Goal: Task Accomplishment & Management: Use online tool/utility

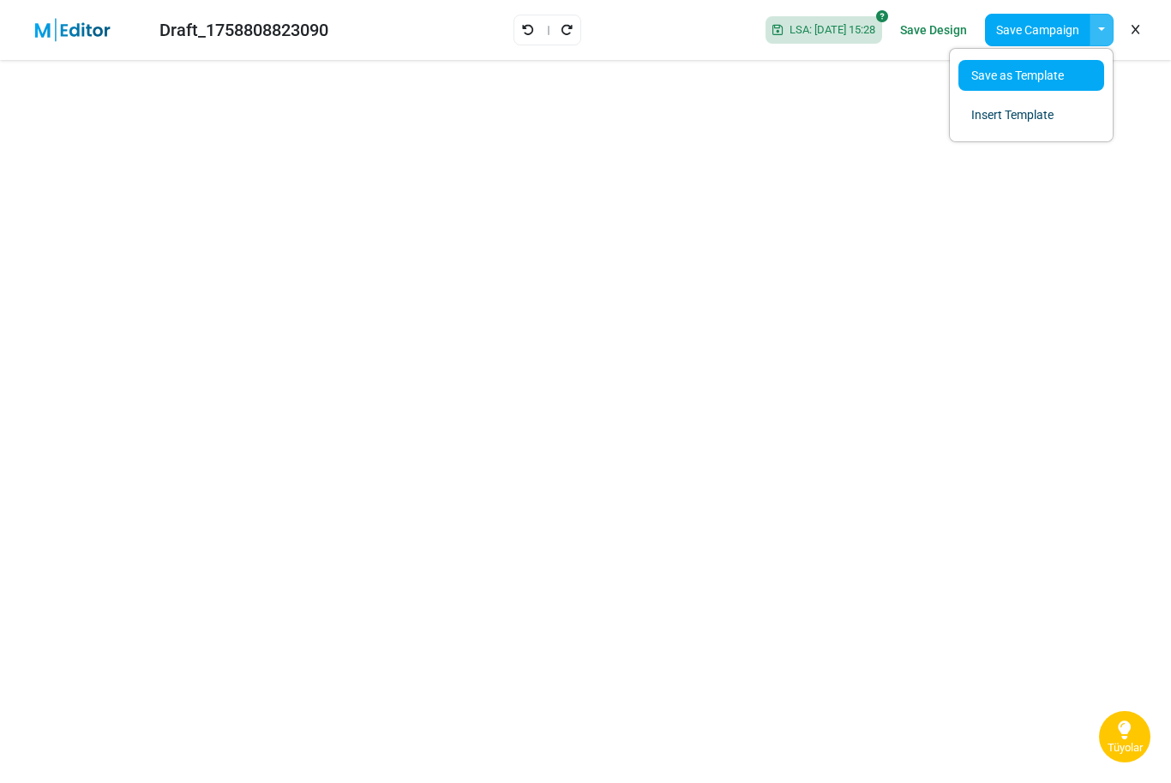
click at [1046, 81] on link "Save as Template" at bounding box center [1031, 75] width 146 height 31
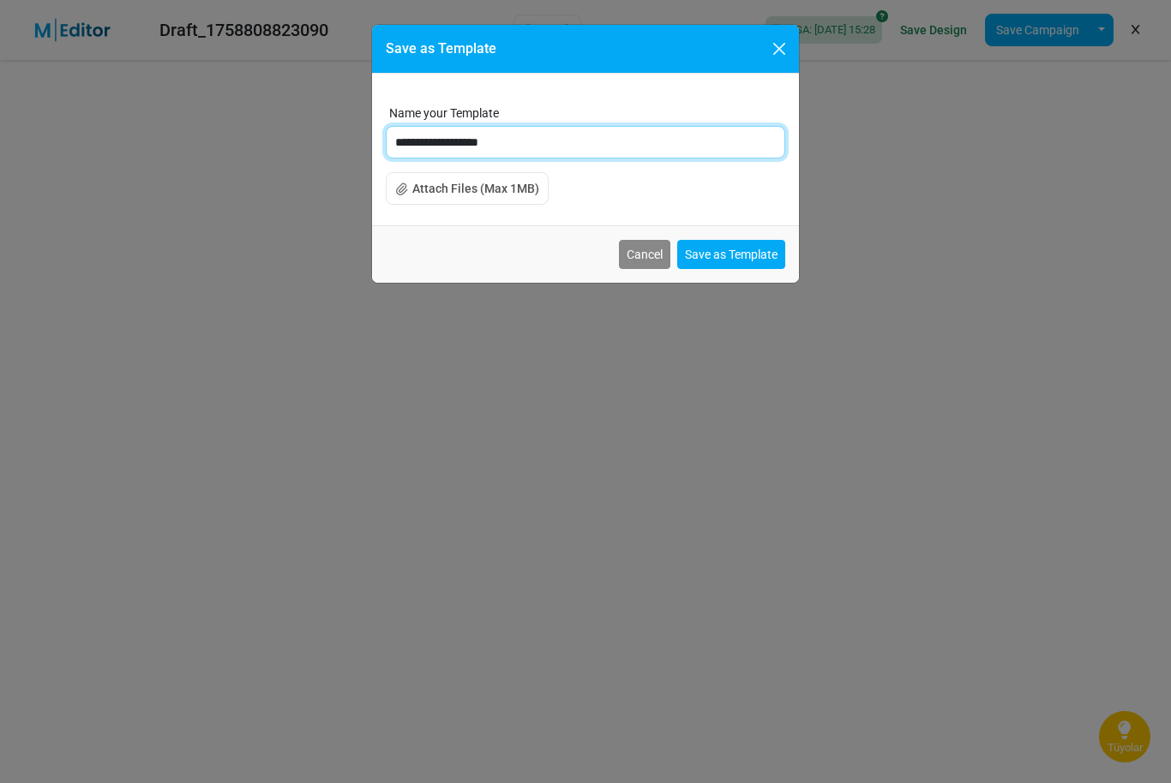
click at [560, 139] on input "**********" at bounding box center [585, 142] width 399 height 33
type input "*"
type input "***"
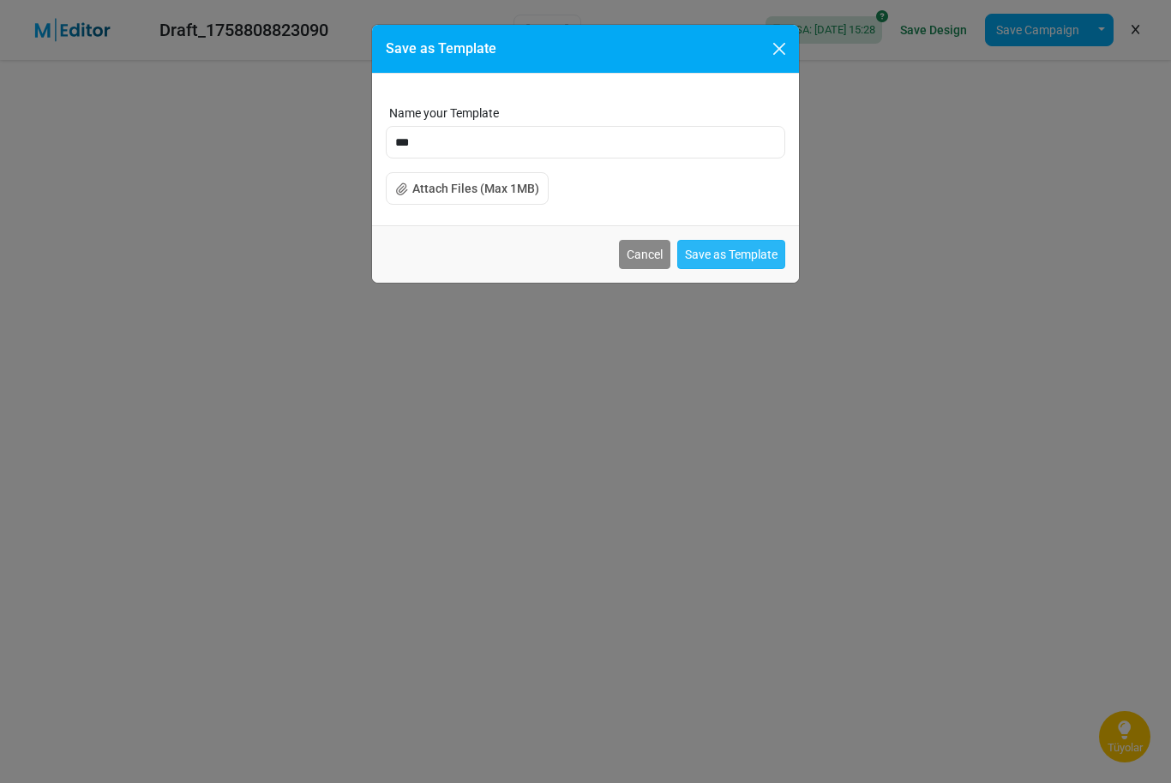
click at [754, 255] on button "Save as Template" at bounding box center [731, 254] width 108 height 29
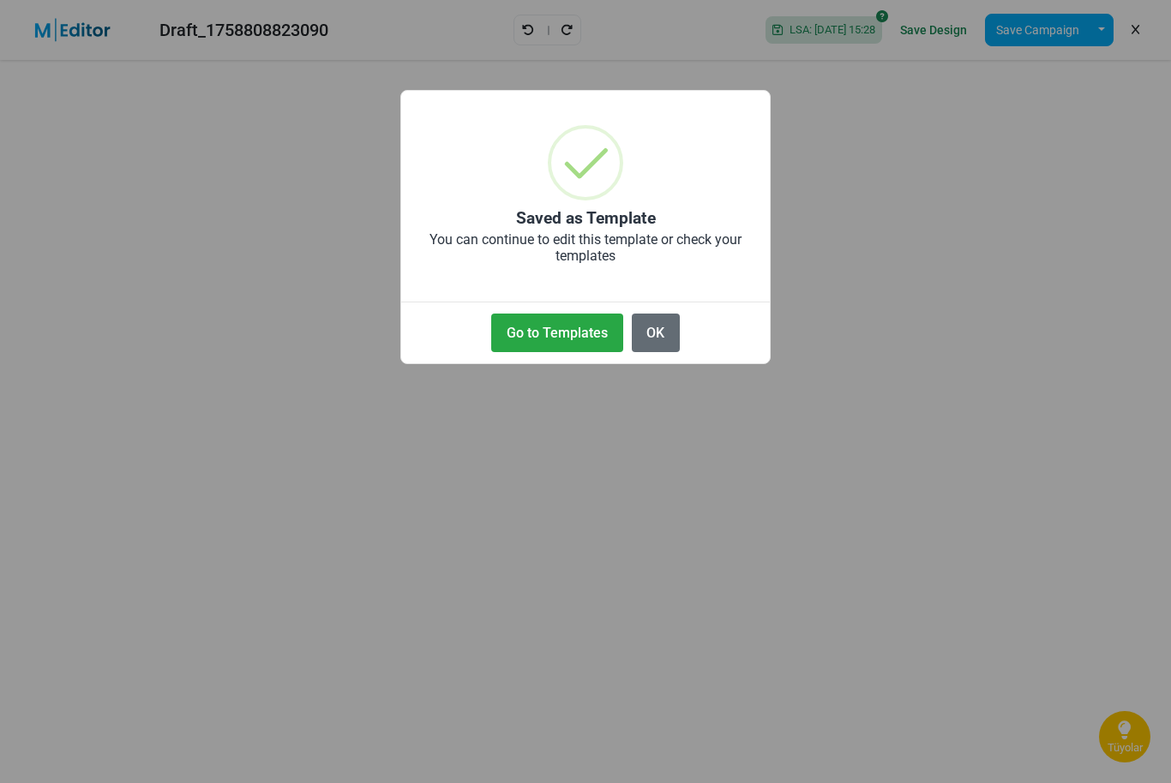
click at [668, 328] on button "OK" at bounding box center [656, 333] width 48 height 39
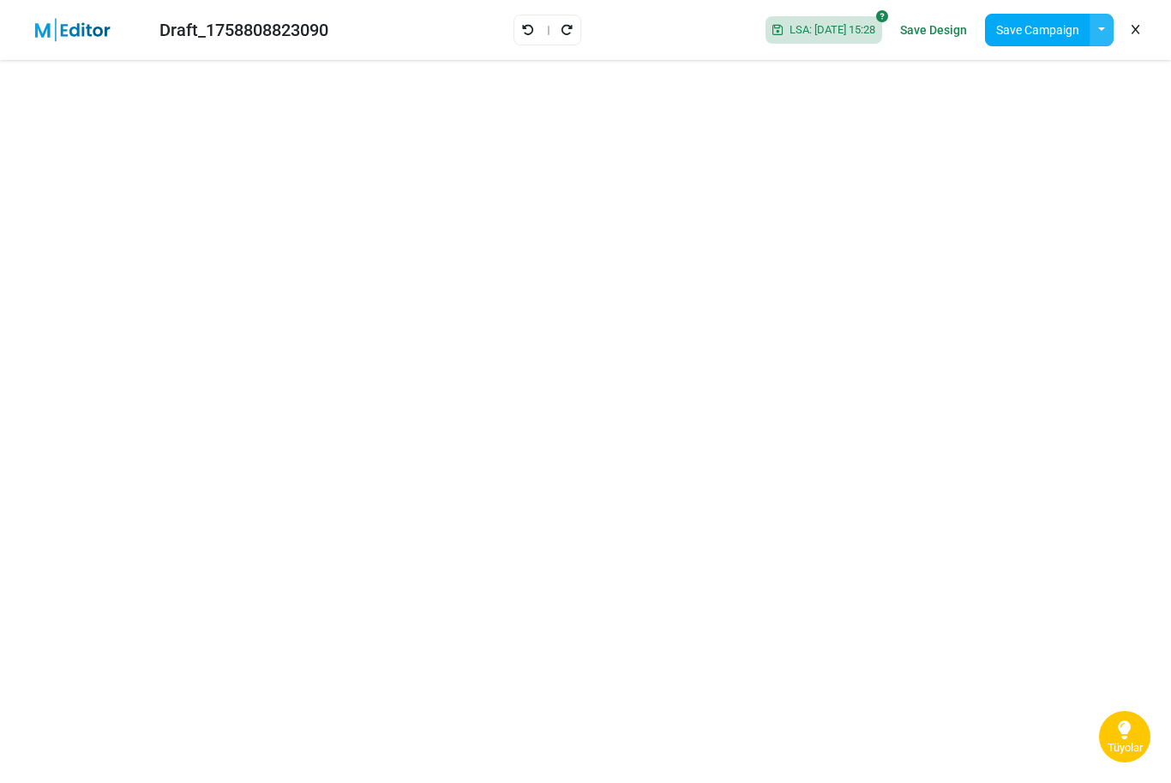
click at [1095, 36] on button "button" at bounding box center [1101, 30] width 24 height 33
click at [835, 42] on div "LSA: 2025-09-25 15:28" at bounding box center [823, 29] width 117 height 27
click at [823, 25] on span "LSA: 2025-09-25 15:28" at bounding box center [828, 30] width 93 height 14
click at [1026, 29] on button "Save Campaign" at bounding box center [1037, 30] width 105 height 33
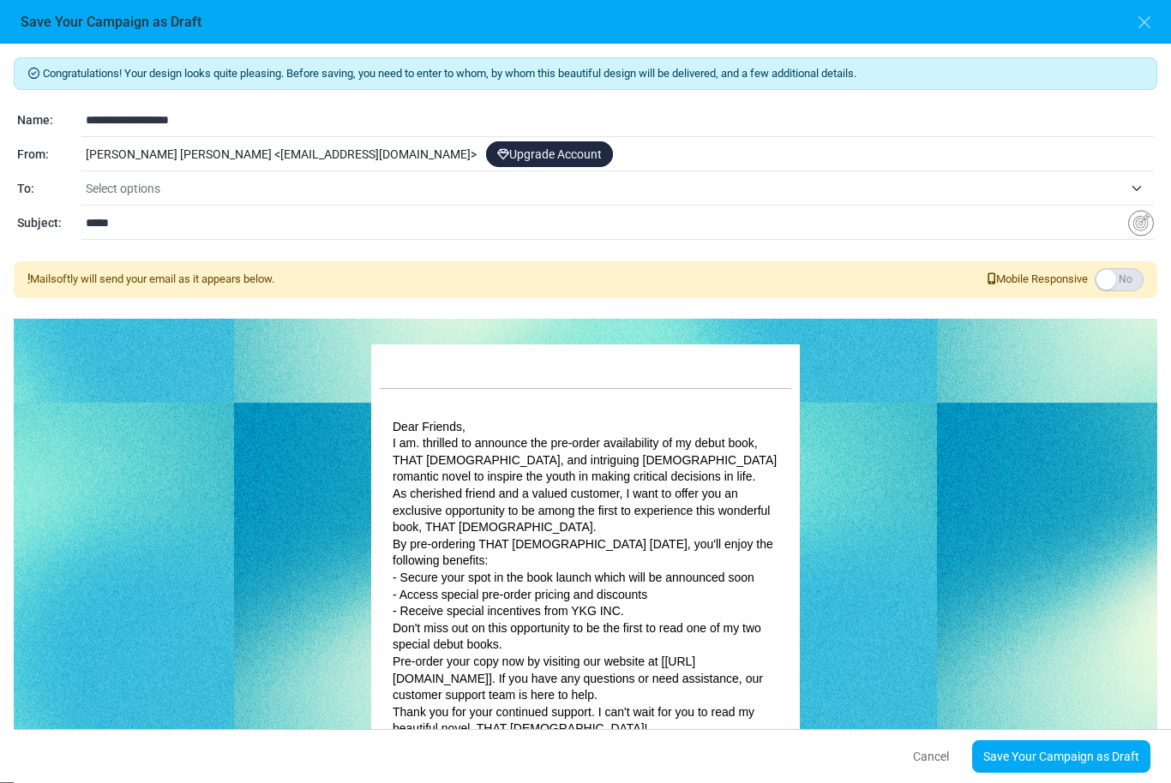
click at [860, 76] on div "Congratulations! Your design looks quite pleasing. Before saving, you need to e…" at bounding box center [585, 73] width 1143 height 33
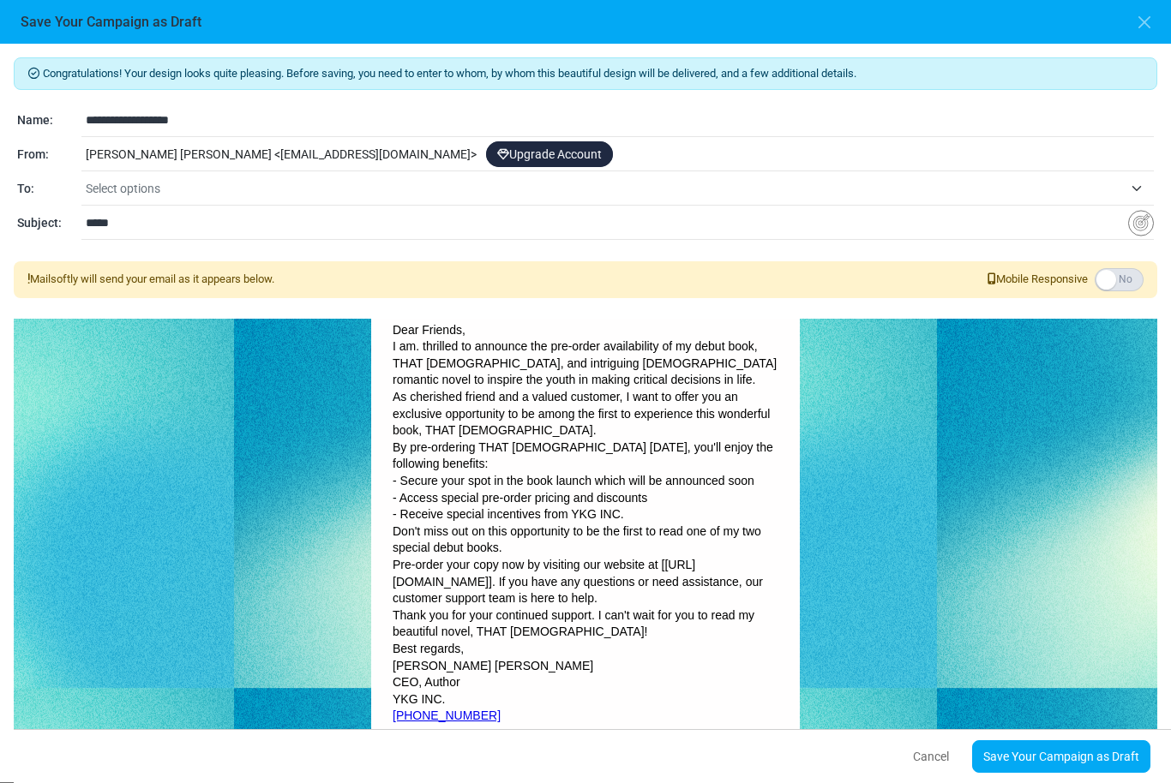
scroll to position [95, 0]
click at [181, 180] on span "Select options" at bounding box center [604, 188] width 1037 height 21
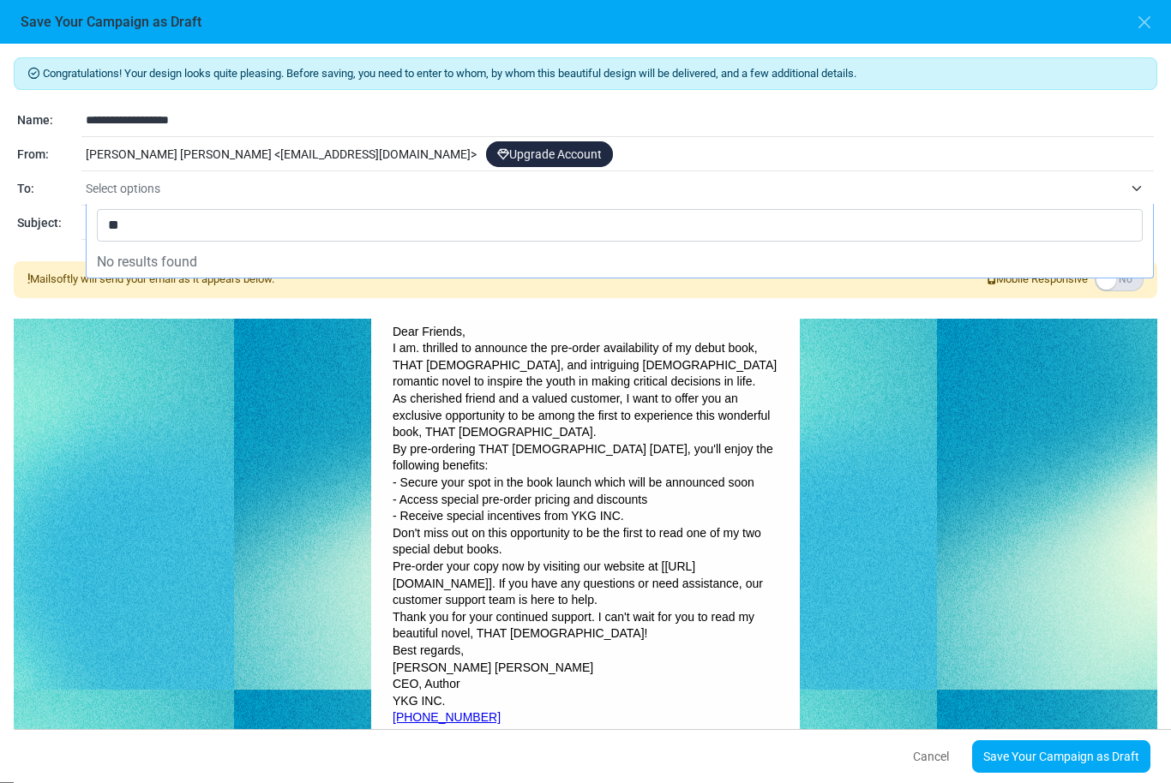
type input "*"
type input "***"
click at [178, 184] on span "Select options" at bounding box center [604, 188] width 1037 height 21
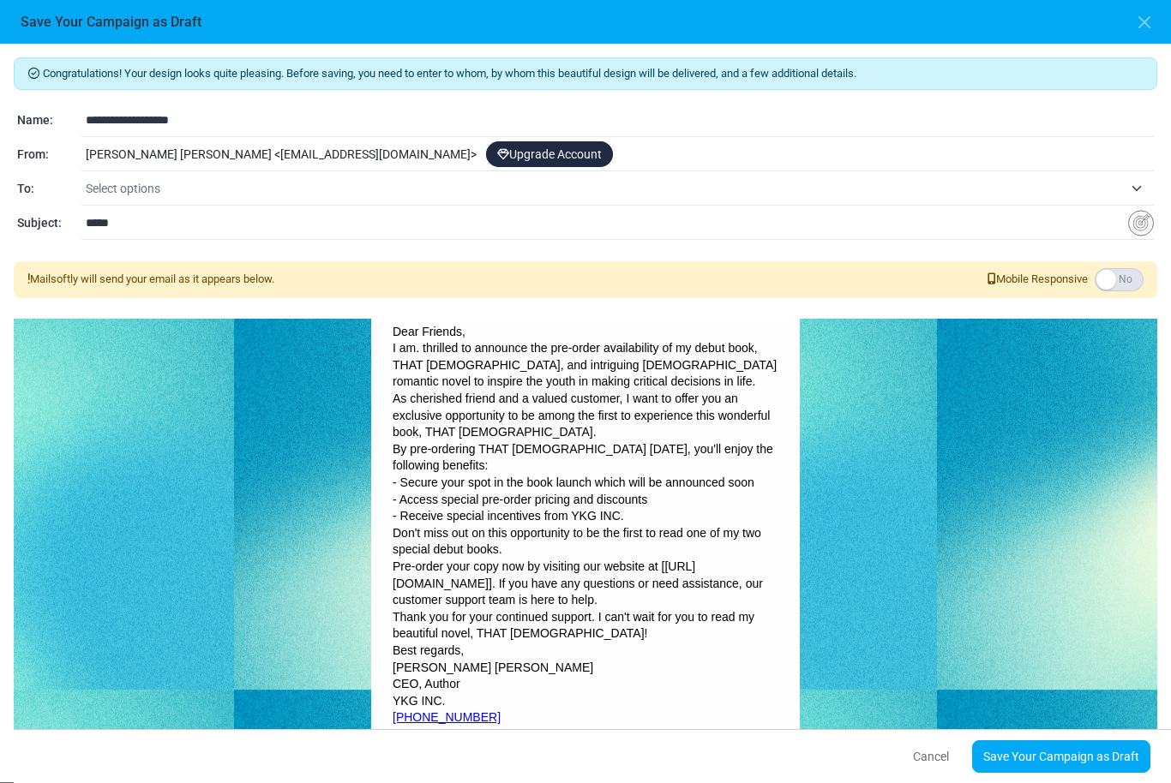
click at [178, 184] on span "Select options" at bounding box center [604, 188] width 1037 height 21
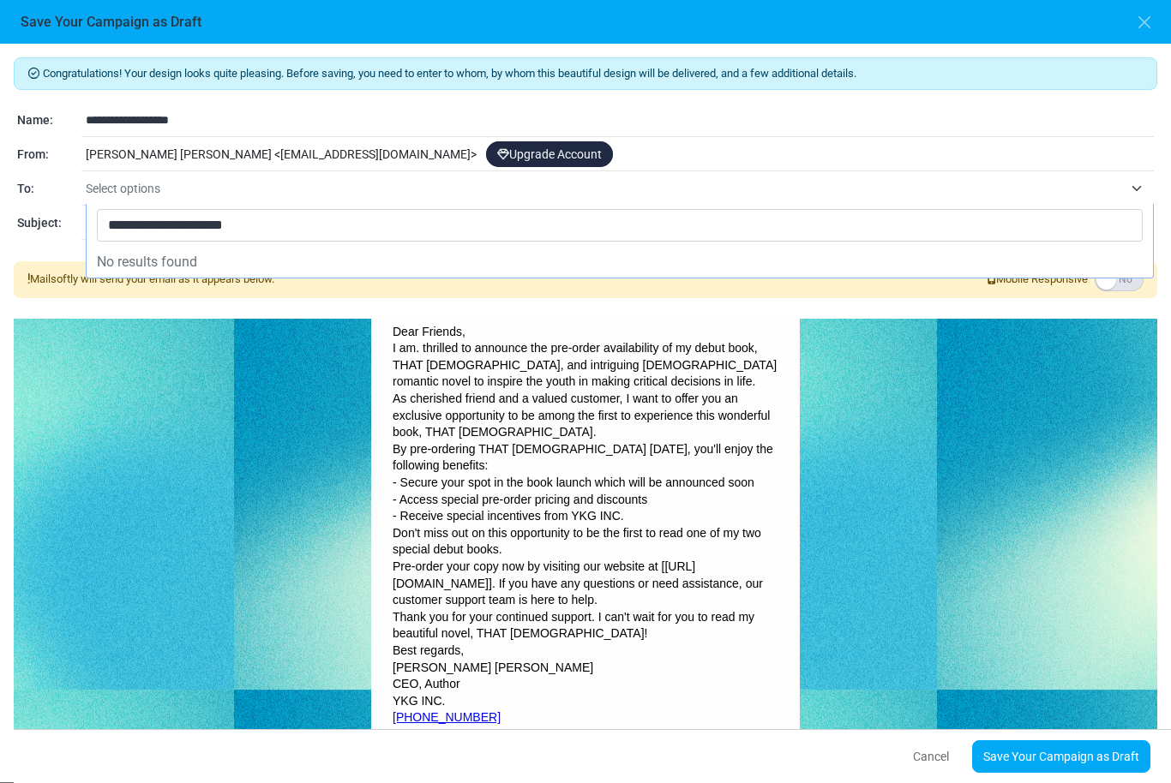
type input "**********"
click at [107, 512] on div "Dear Friends, I am. thrilled to announce the pre-order availability of my debut…" at bounding box center [585, 499] width 1143 height 550
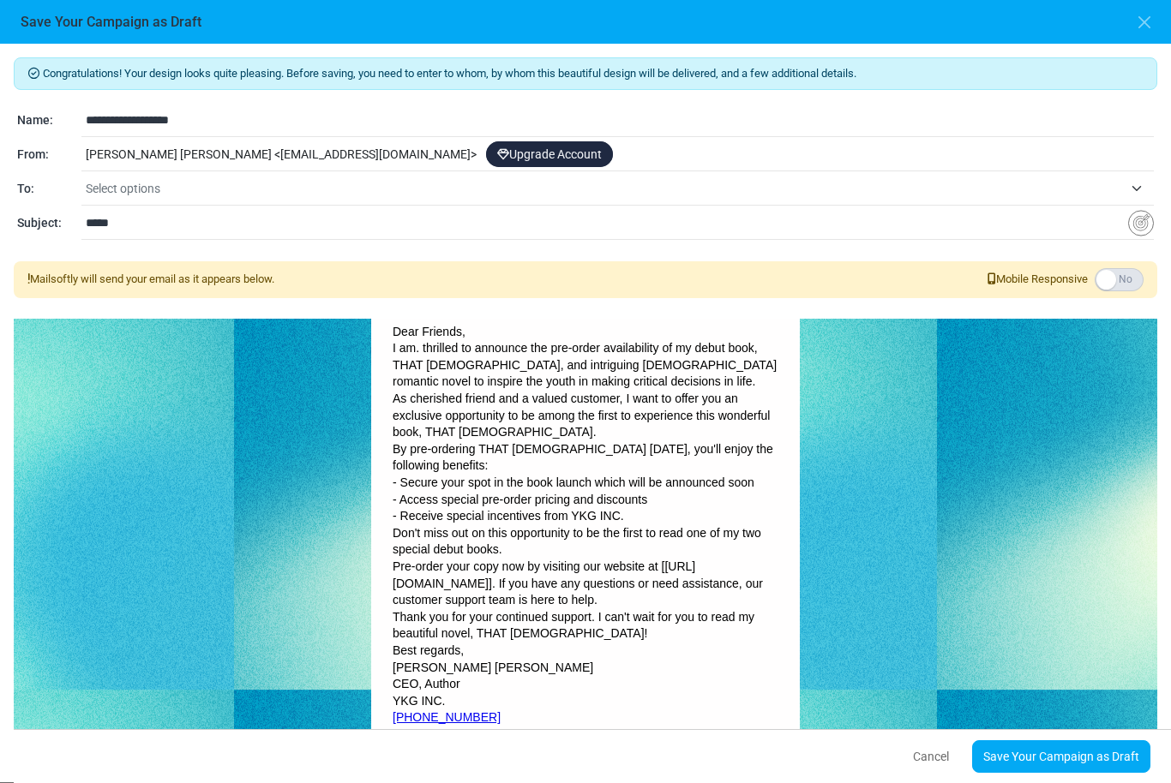
click at [829, 73] on div "Congratulations! Your design looks quite pleasing. Before saving, you need to e…" at bounding box center [585, 73] width 1143 height 33
click at [746, 583] on p "Pre-order your copy now by visiting our website at [https://selar.com/545ta1852…" at bounding box center [586, 584] width 386 height 51
click at [752, 609] on p "Thank you for your continued support. I can't wait for you to read my beautiful…" at bounding box center [586, 625] width 386 height 33
click at [758, 578] on p "Pre-order your copy now by visiting our website at [https://selar.com/545ta1852…" at bounding box center [586, 584] width 386 height 51
click at [481, 387] on p "I am. thrilled to announce the pre-order availability of my debut book, THAT LA…" at bounding box center [586, 365] width 386 height 51
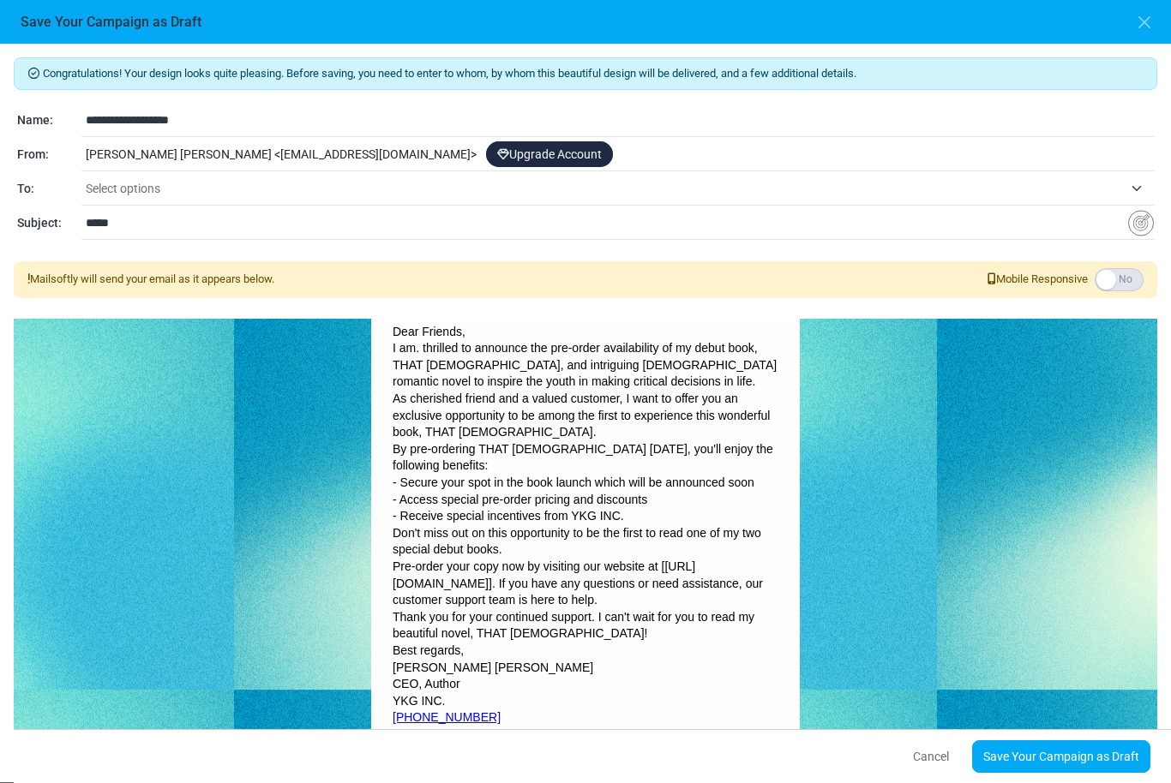
click at [519, 475] on p "- Secure your spot in the book launch which will be announced soon" at bounding box center [586, 483] width 386 height 17
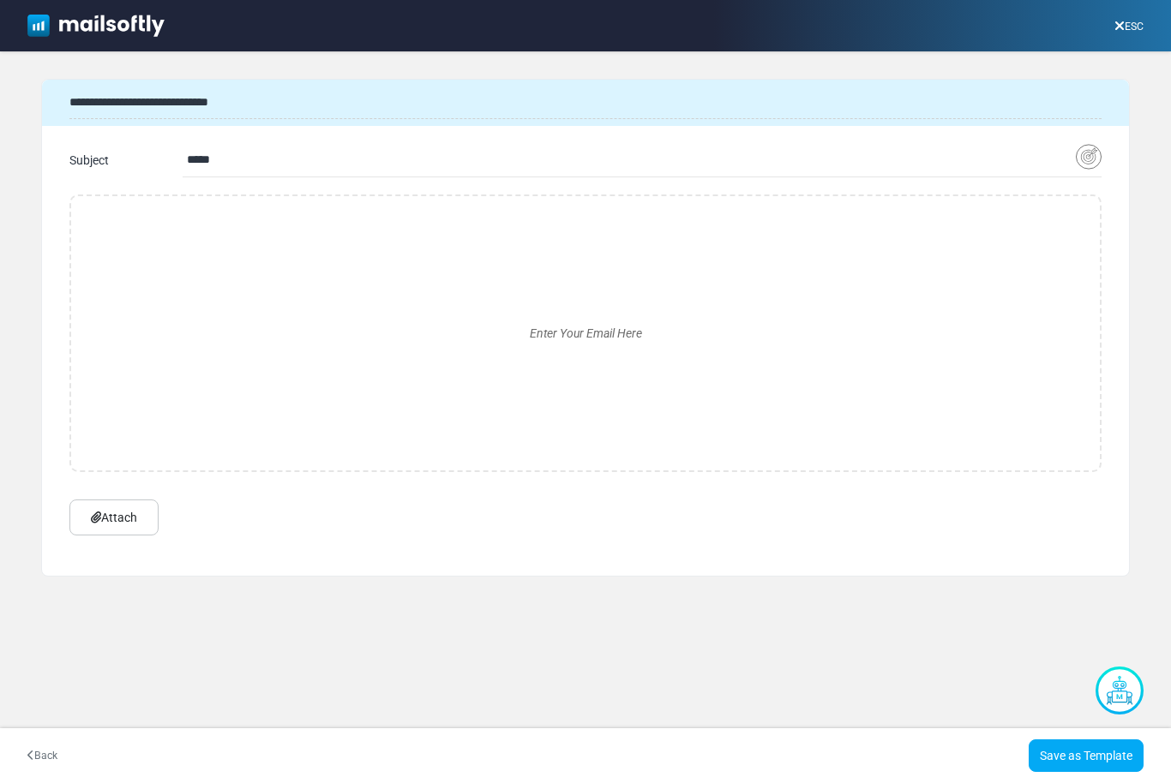
click at [1122, 29] on link "ESC" at bounding box center [1128, 27] width 29 height 12
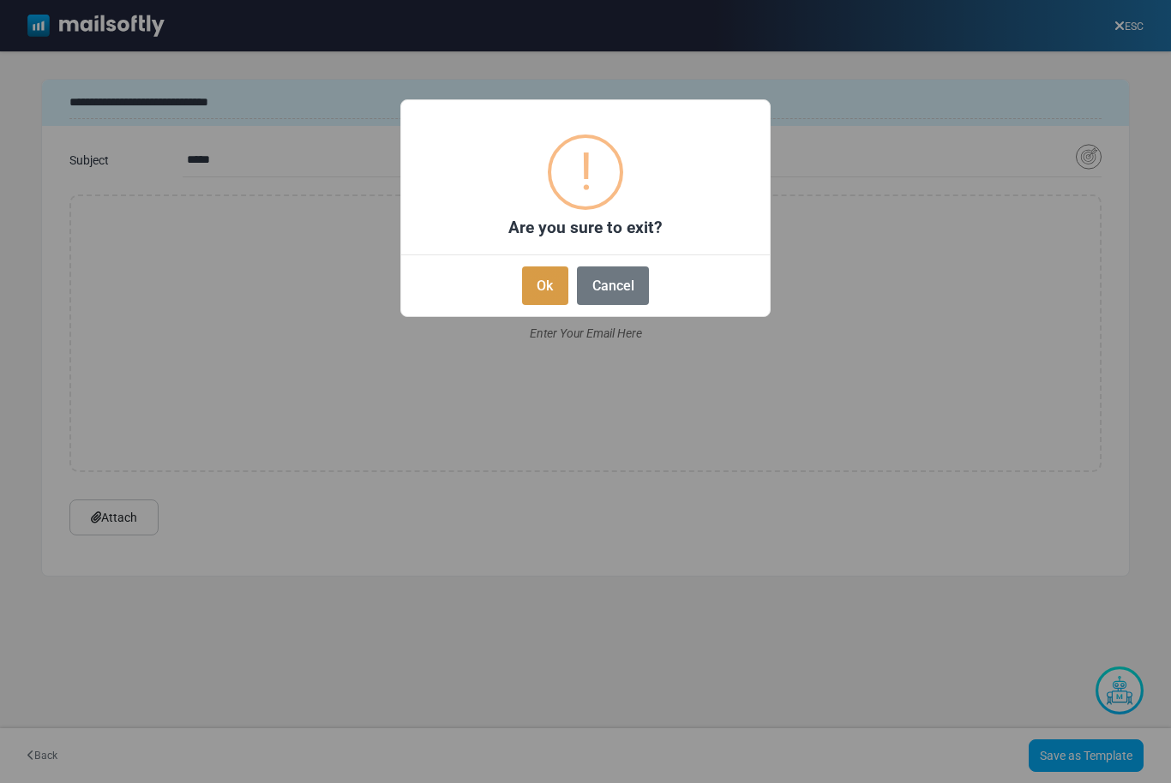
click at [539, 291] on button "Ok" at bounding box center [545, 286] width 46 height 39
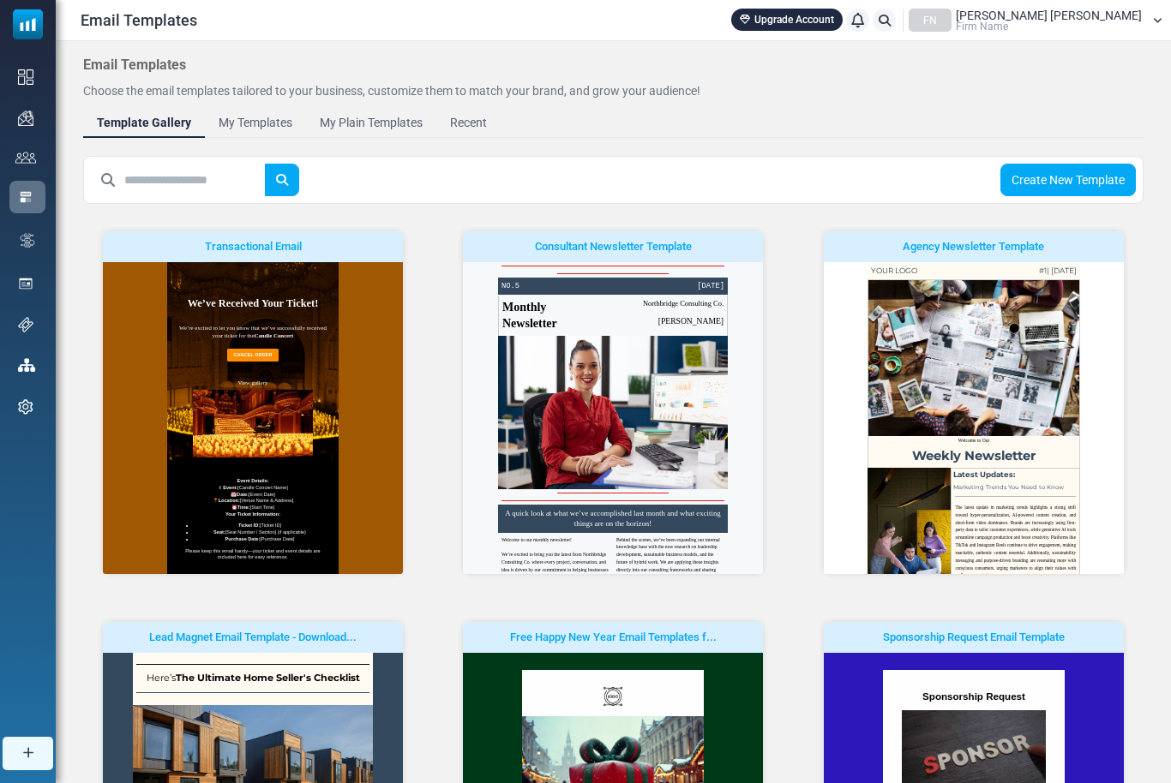
click at [1008, 21] on span "Firm Name" at bounding box center [982, 26] width 52 height 10
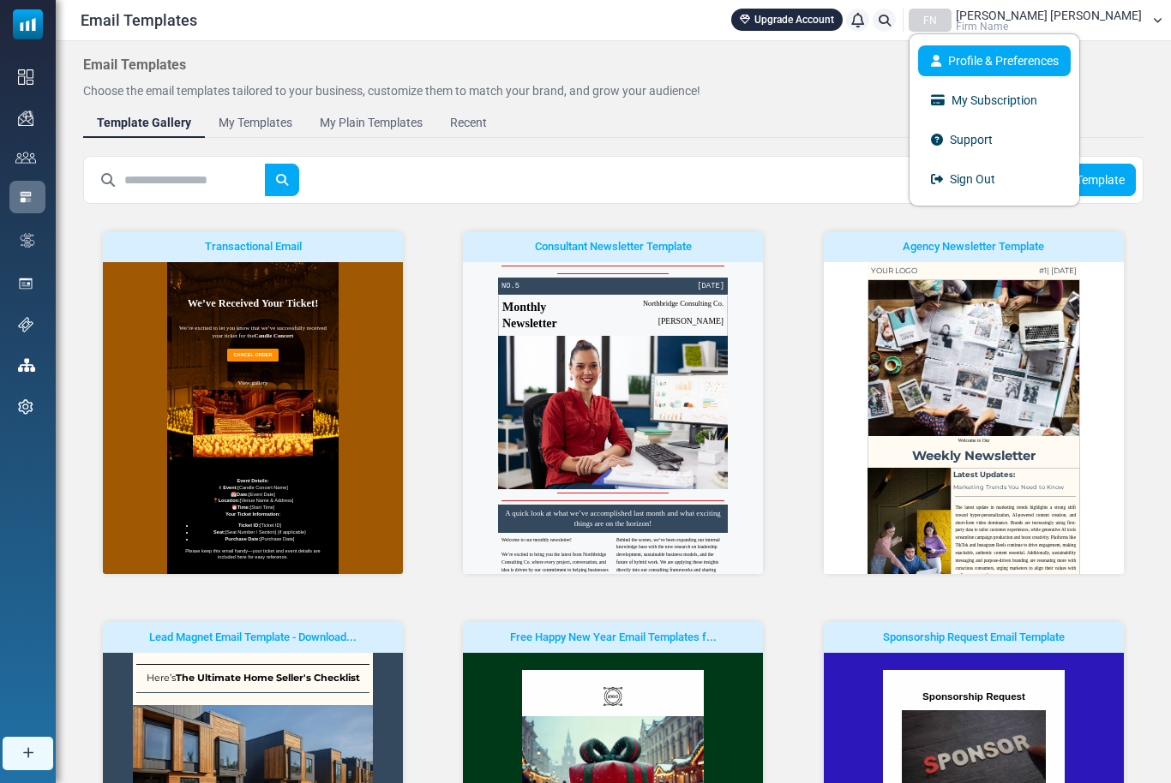
click at [1033, 68] on link "Profile & Preferences" at bounding box center [994, 60] width 153 height 31
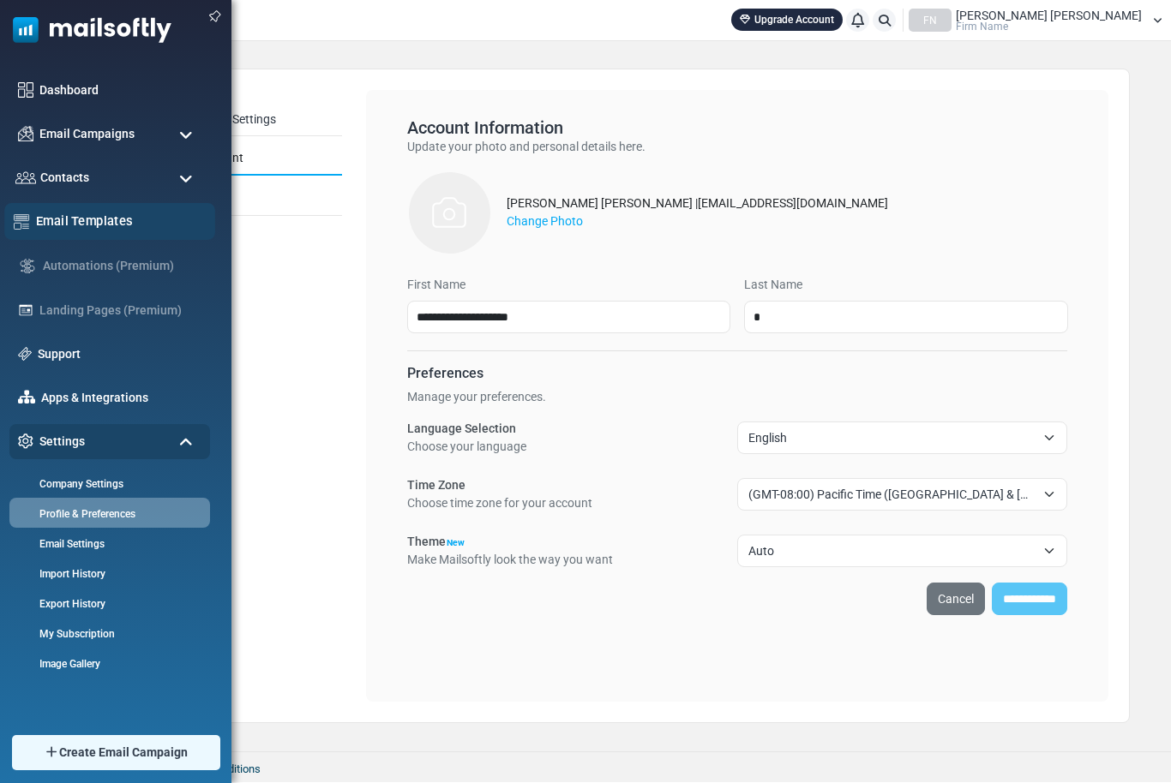
click at [115, 207] on div "Email Templates" at bounding box center [109, 221] width 211 height 37
click at [57, 95] on link "Dashboard" at bounding box center [121, 90] width 170 height 19
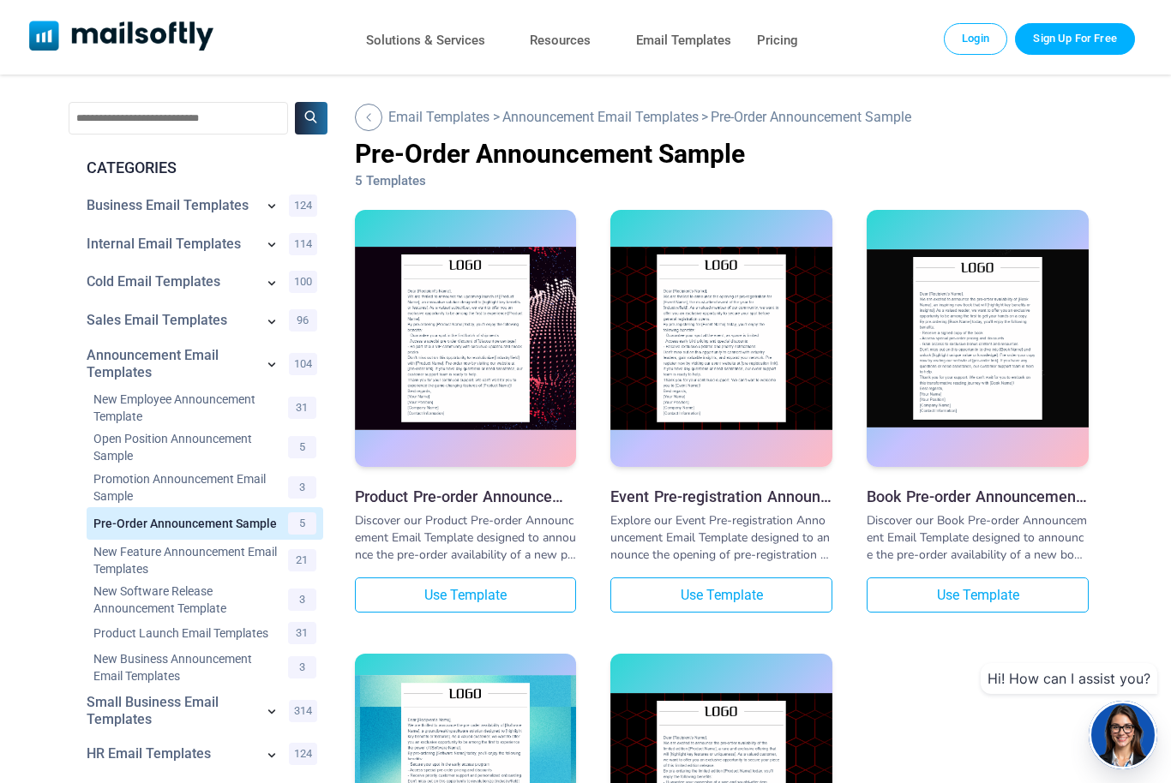
click at [483, 740] on img at bounding box center [466, 764] width 222 height 177
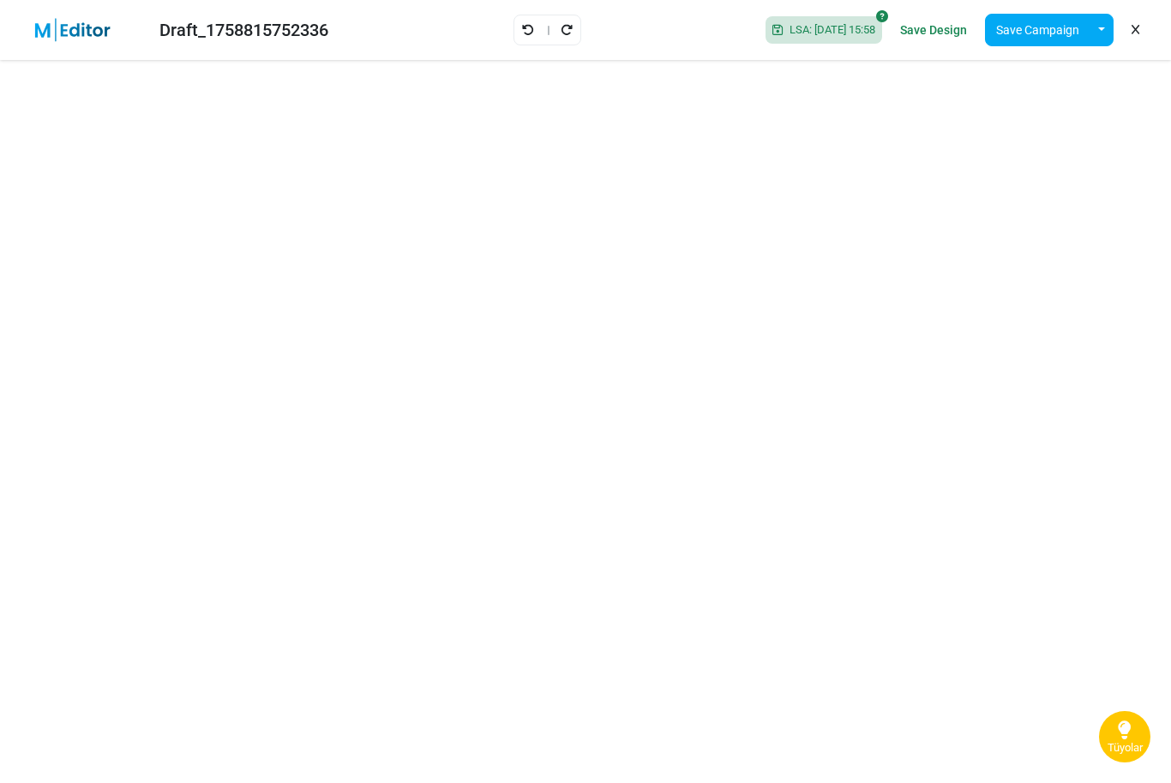
click at [782, 36] on span "LSA: [DATE] 15:58" at bounding box center [828, 30] width 93 height 14
click at [854, 27] on span "LSA: [DATE] 15:58" at bounding box center [828, 30] width 93 height 14
click at [842, 38] on div "LSA: [DATE] 15:58" at bounding box center [823, 29] width 117 height 27
click at [842, 30] on span "LSA: [DATE] 15:58" at bounding box center [828, 30] width 93 height 14
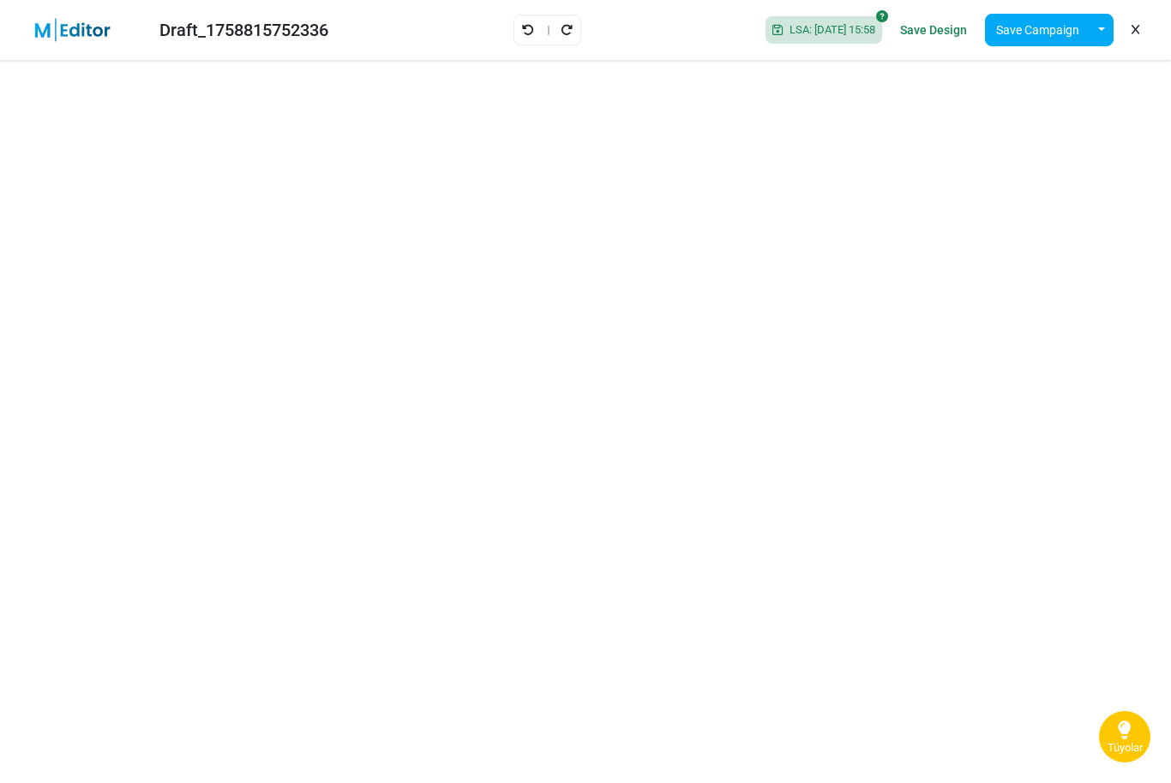
click at [521, 37] on link "Undo" at bounding box center [528, 30] width 14 height 22
click at [512, 34] on div "Draft_1758815752336 Saving... Save Design Save Campaign Save as Template Insert…" at bounding box center [585, 30] width 1171 height 60
click at [549, 36] on link "Undo" at bounding box center [547, 30] width 14 height 22
click at [560, 35] on icon "Redo" at bounding box center [566, 30] width 12 height 12
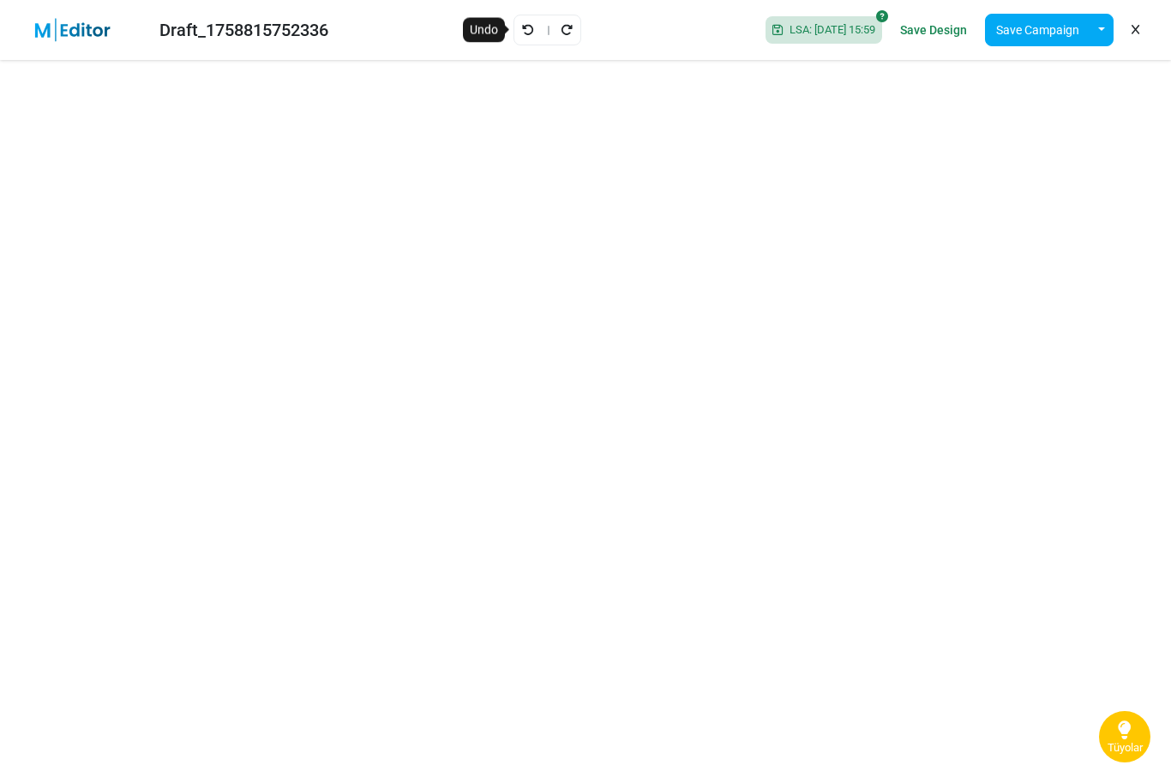
click at [523, 31] on link "Undo" at bounding box center [528, 30] width 14 height 22
click at [522, 34] on icon "Undo" at bounding box center [528, 30] width 12 height 12
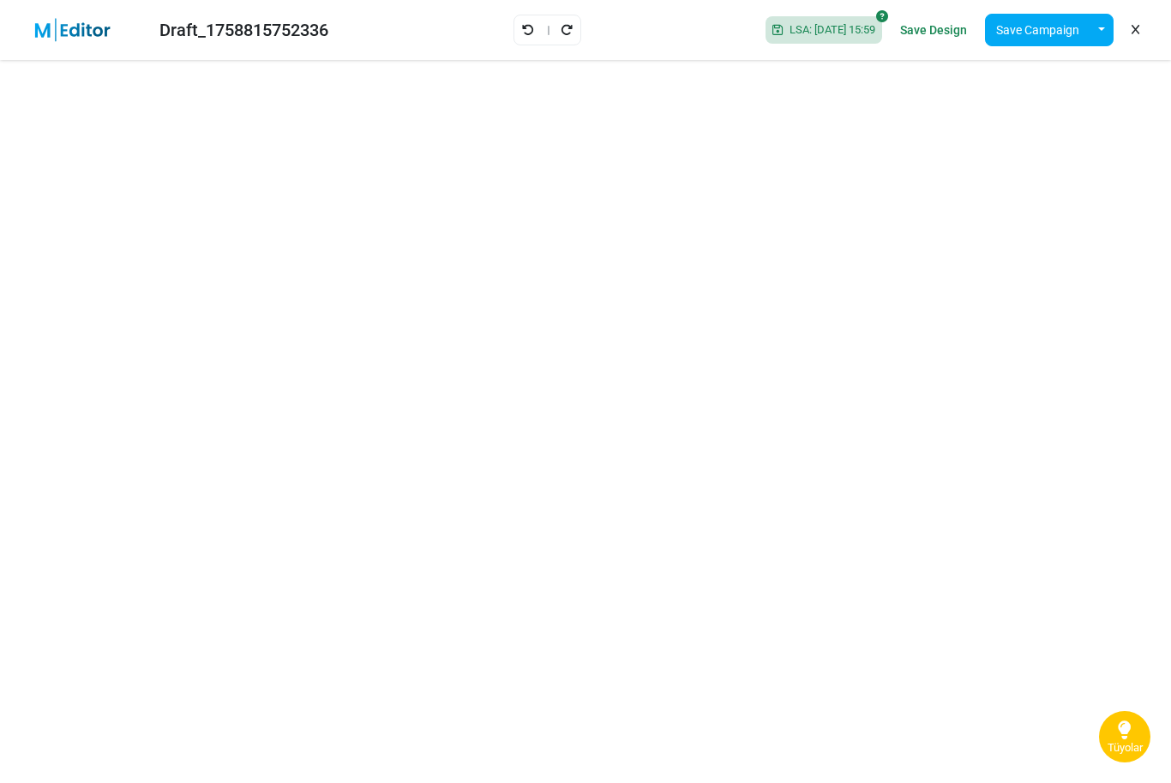
click at [522, 34] on icon "Undo" at bounding box center [528, 30] width 12 height 12
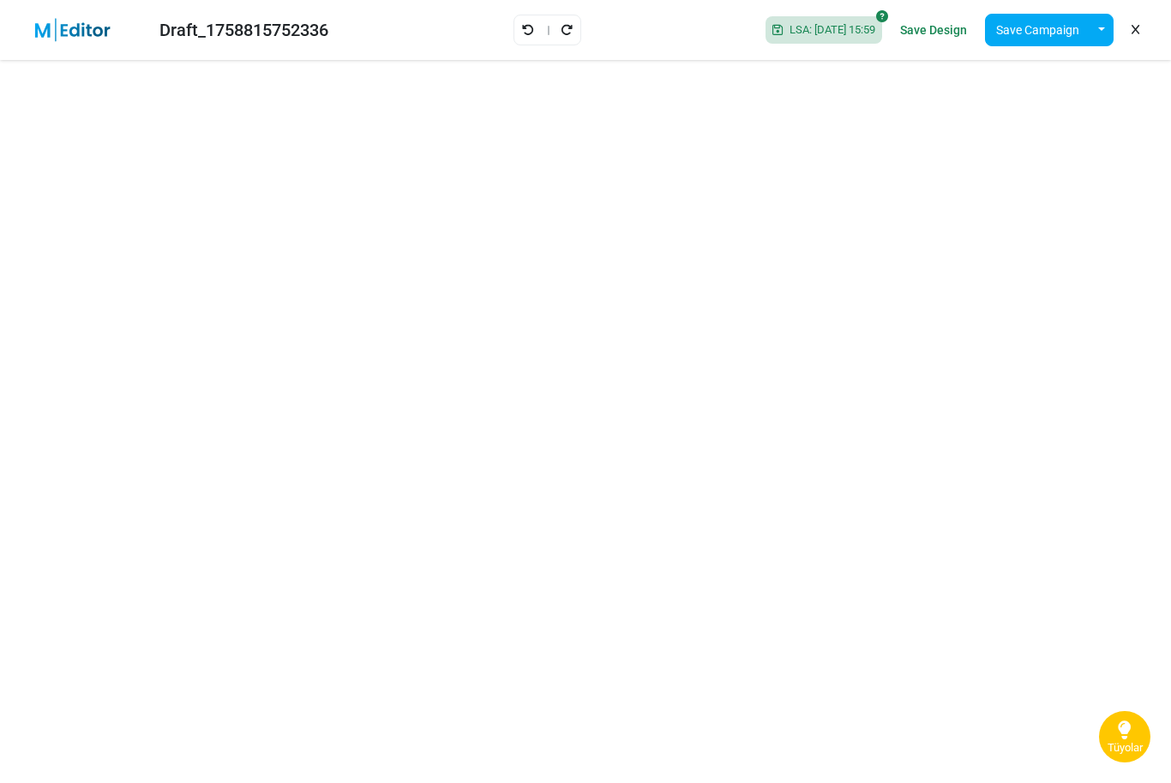
click at [522, 34] on icon "Undo" at bounding box center [528, 30] width 12 height 12
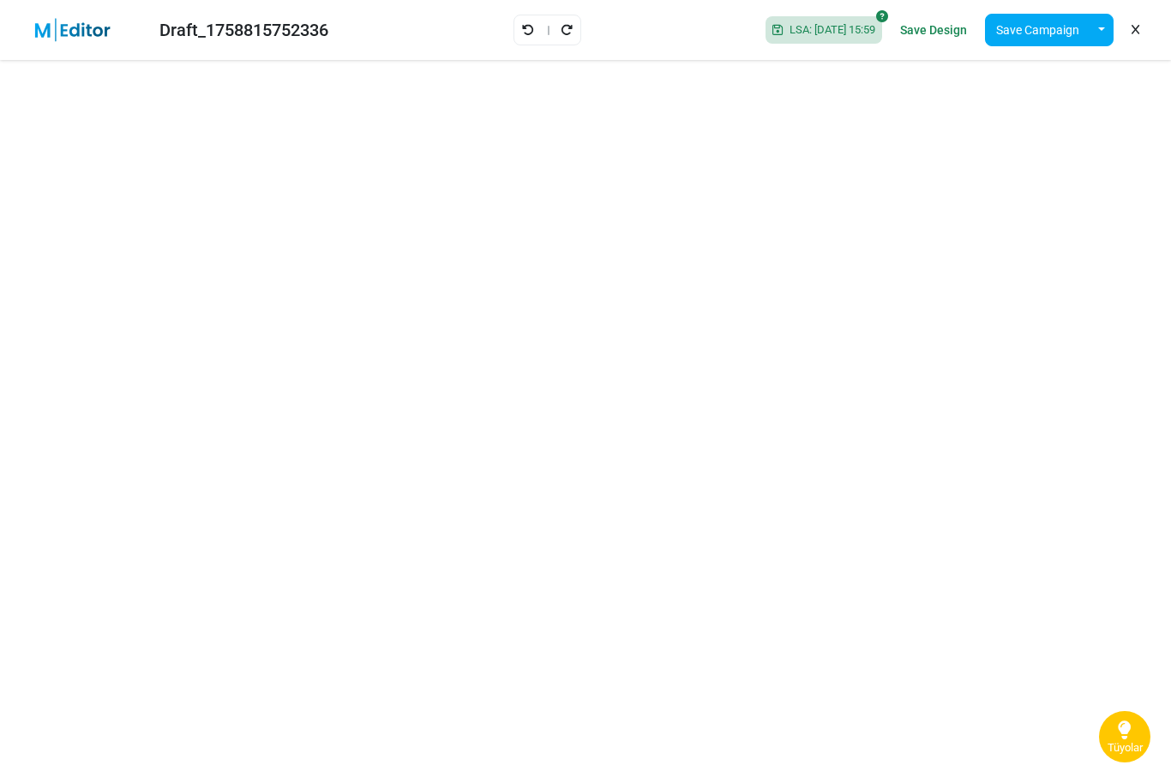
click at [522, 34] on icon "Undo" at bounding box center [528, 30] width 12 height 12
click at [522, 34] on div "Draft_1758815752336 Saving... Save Design Save Campaign Save as Template Insert…" at bounding box center [585, 30] width 1171 height 60
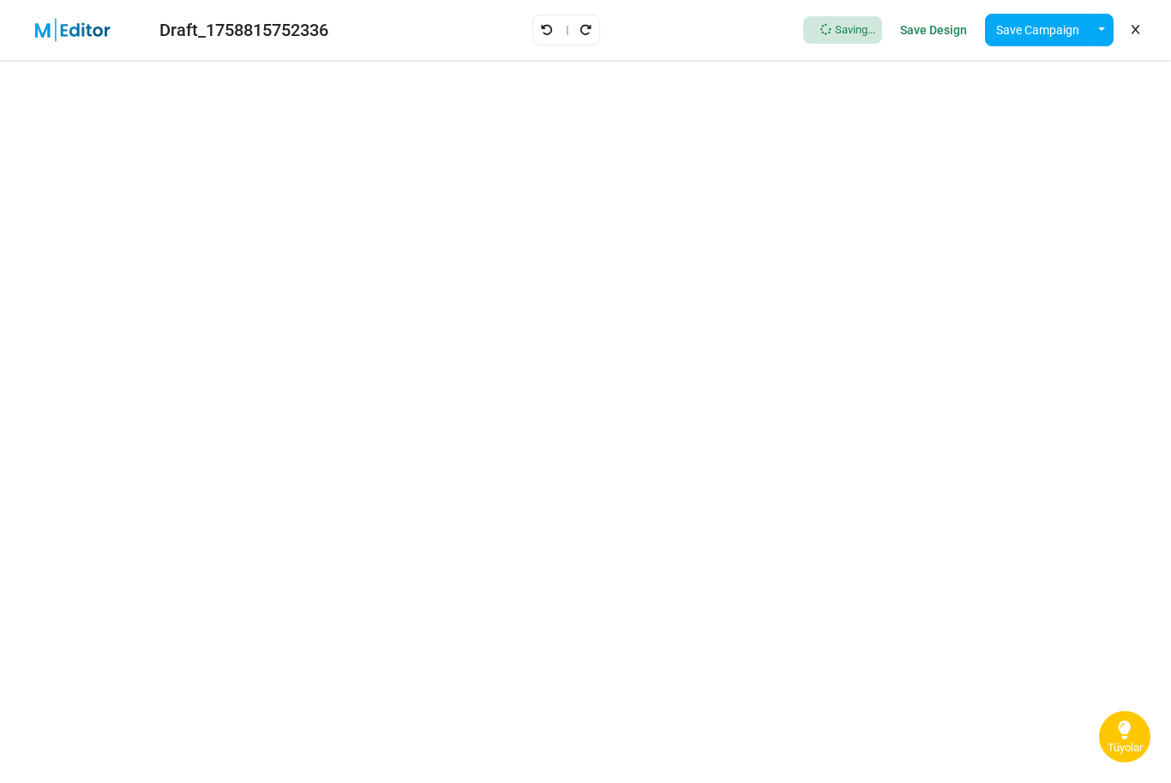
click at [522, 34] on div "Draft_1758815752336 Saving... Save Design Save Campaign Save as Template Insert…" at bounding box center [585, 30] width 1171 height 60
click at [882, 18] on icon at bounding box center [882, 16] width 12 height 12
click at [804, 36] on span "LSA: [DATE] 15:59" at bounding box center [828, 30] width 93 height 14
click at [839, 26] on span "LSA: [DATE] 15:59" at bounding box center [828, 30] width 93 height 14
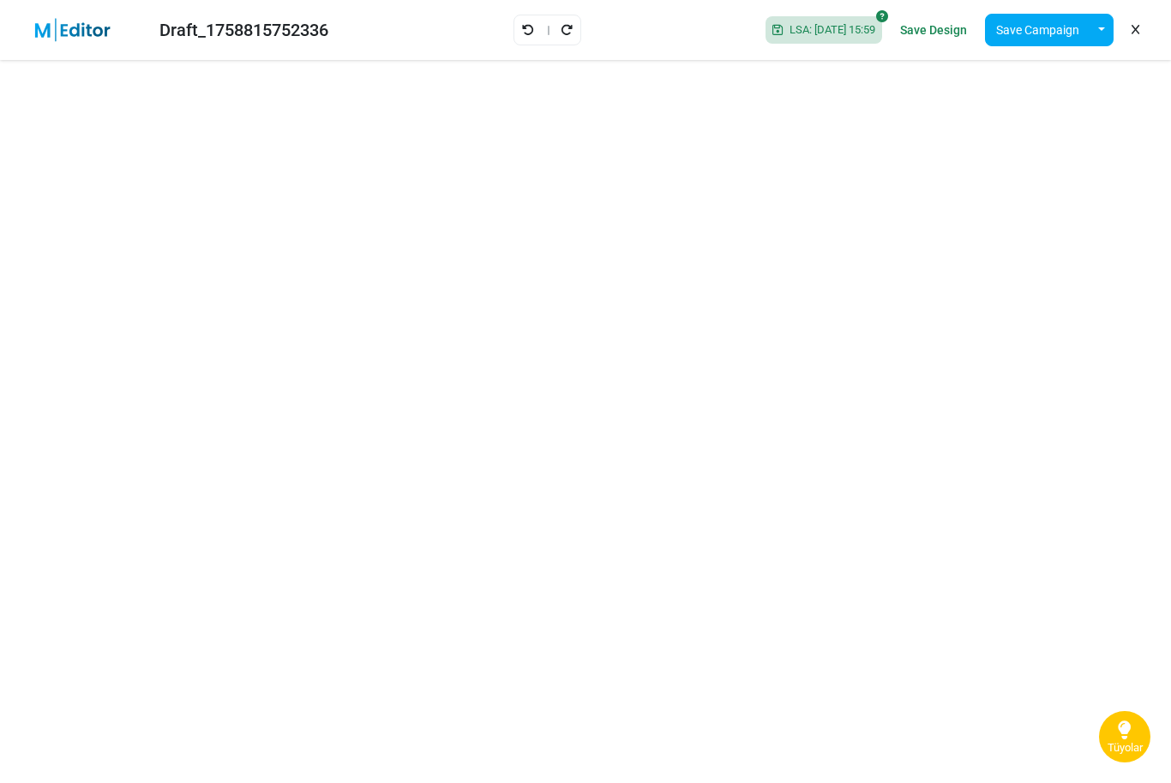
click at [788, 30] on span "LSA: [DATE] 15:59" at bounding box center [828, 30] width 93 height 14
click at [1112, 33] on button "button" at bounding box center [1101, 30] width 24 height 33
click at [1028, 71] on link "Save as Template" at bounding box center [1031, 75] width 146 height 31
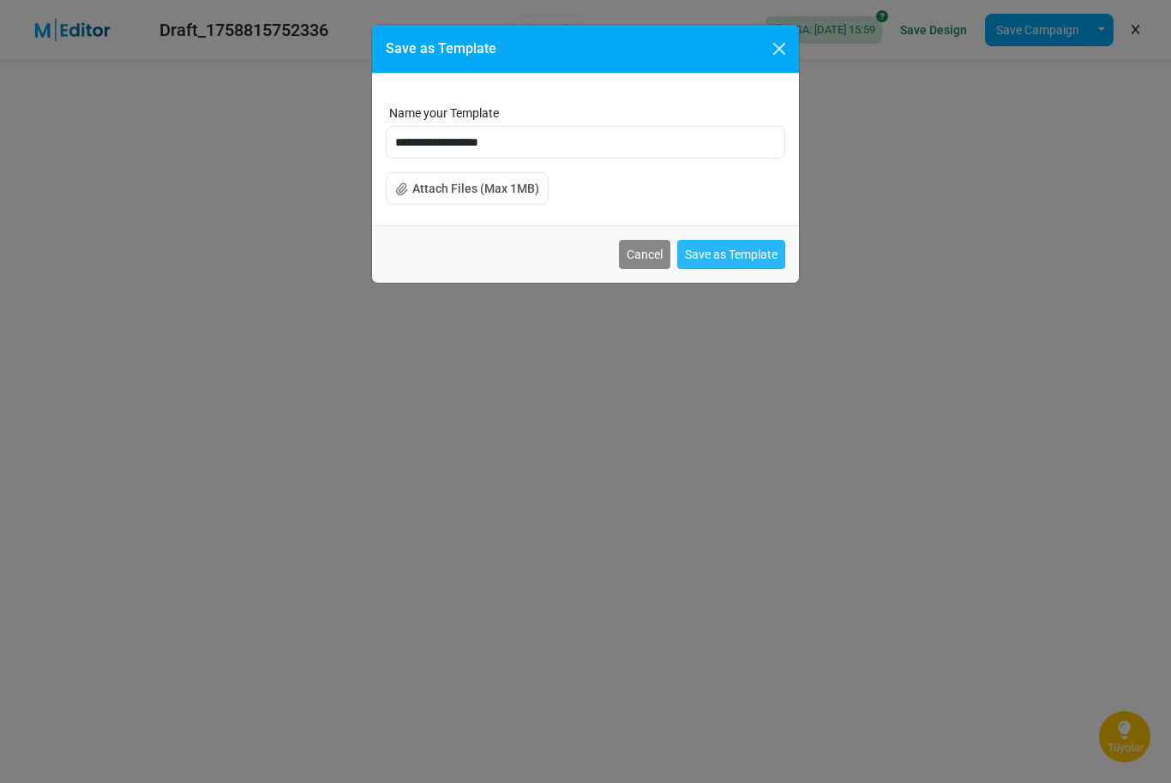
click at [716, 254] on button "Save as Template" at bounding box center [731, 254] width 108 height 29
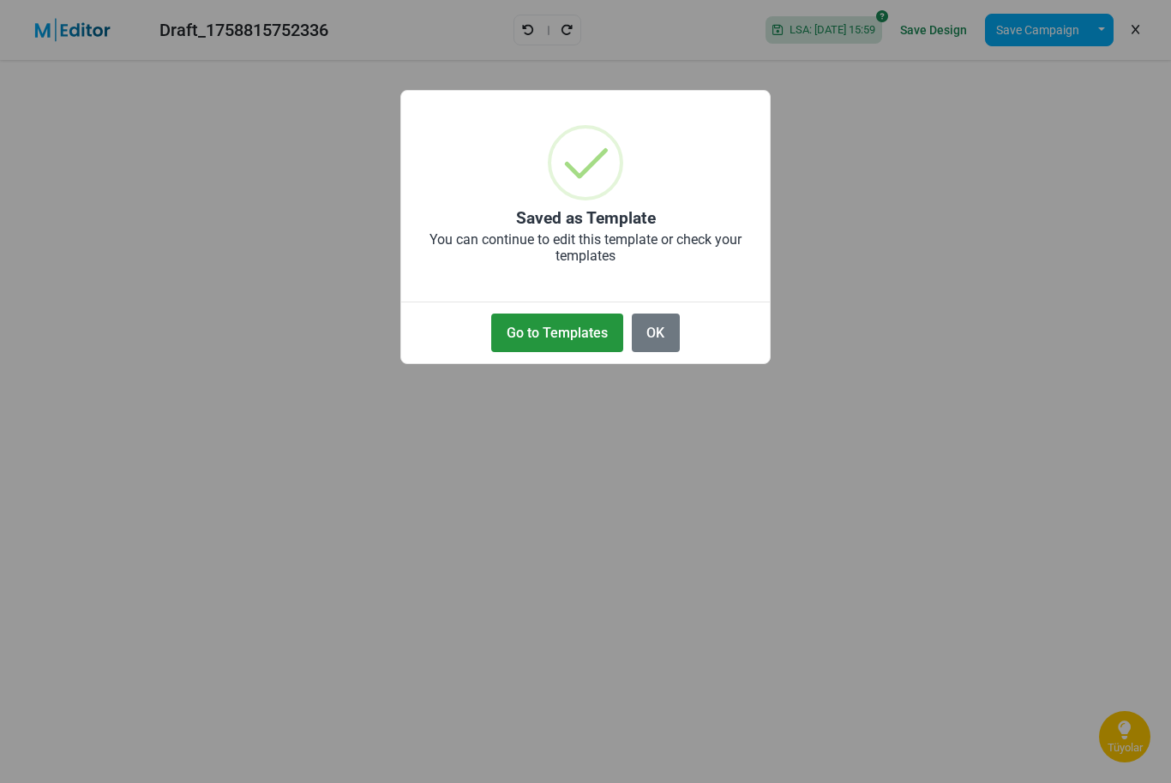
click at [559, 335] on button "Go to Templates" at bounding box center [556, 333] width 131 height 39
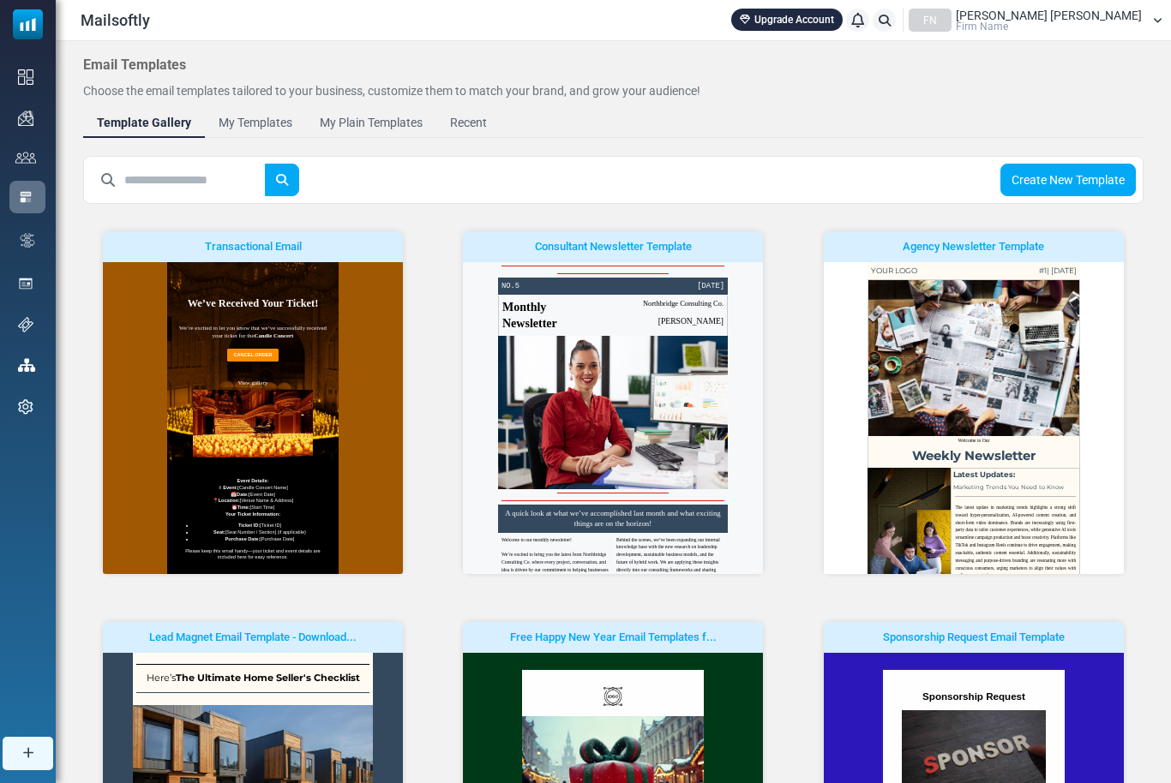
click at [265, 134] on link "My Templates" at bounding box center [255, 122] width 101 height 31
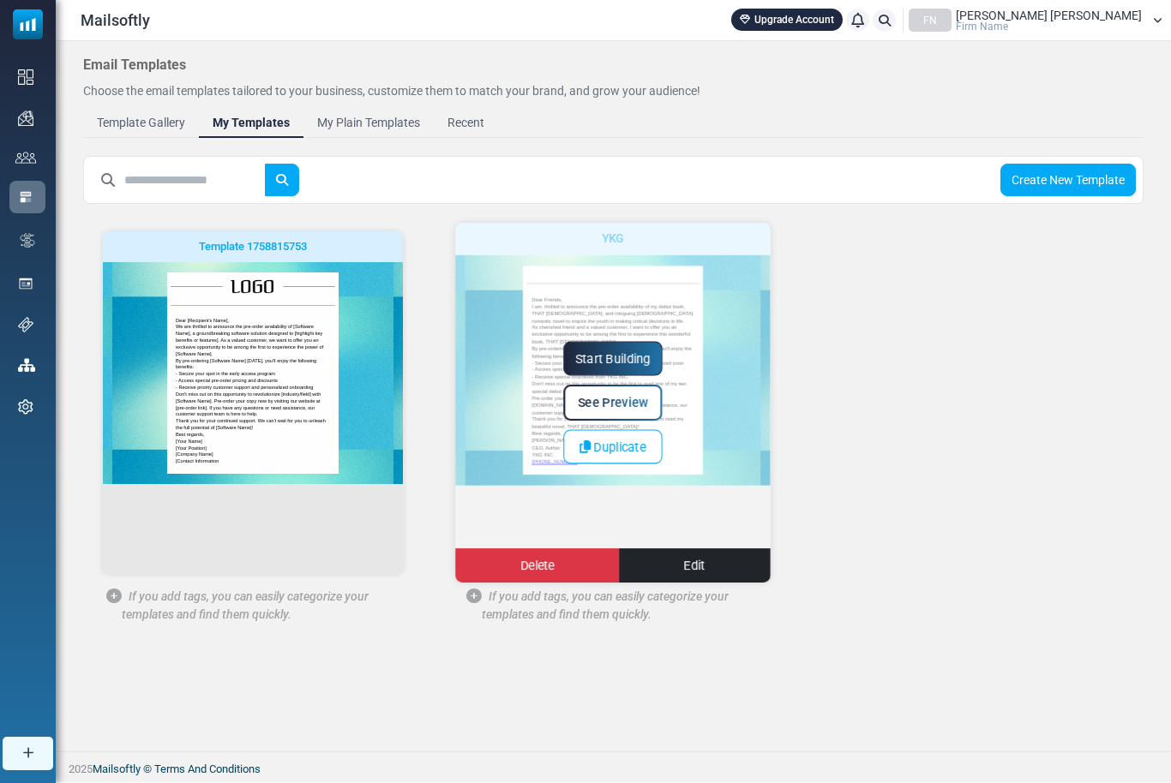
click at [646, 415] on link "See Preview" at bounding box center [613, 403] width 99 height 36
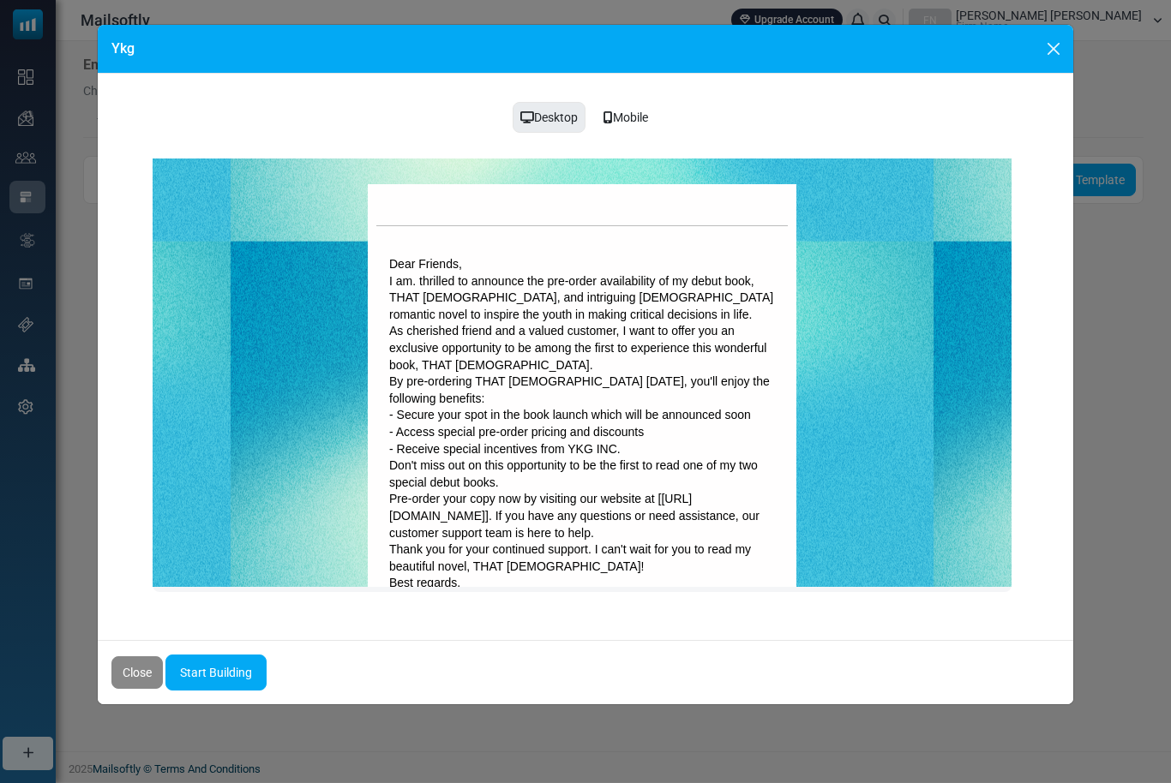
click at [639, 120] on div "Mobile" at bounding box center [625, 117] width 67 height 33
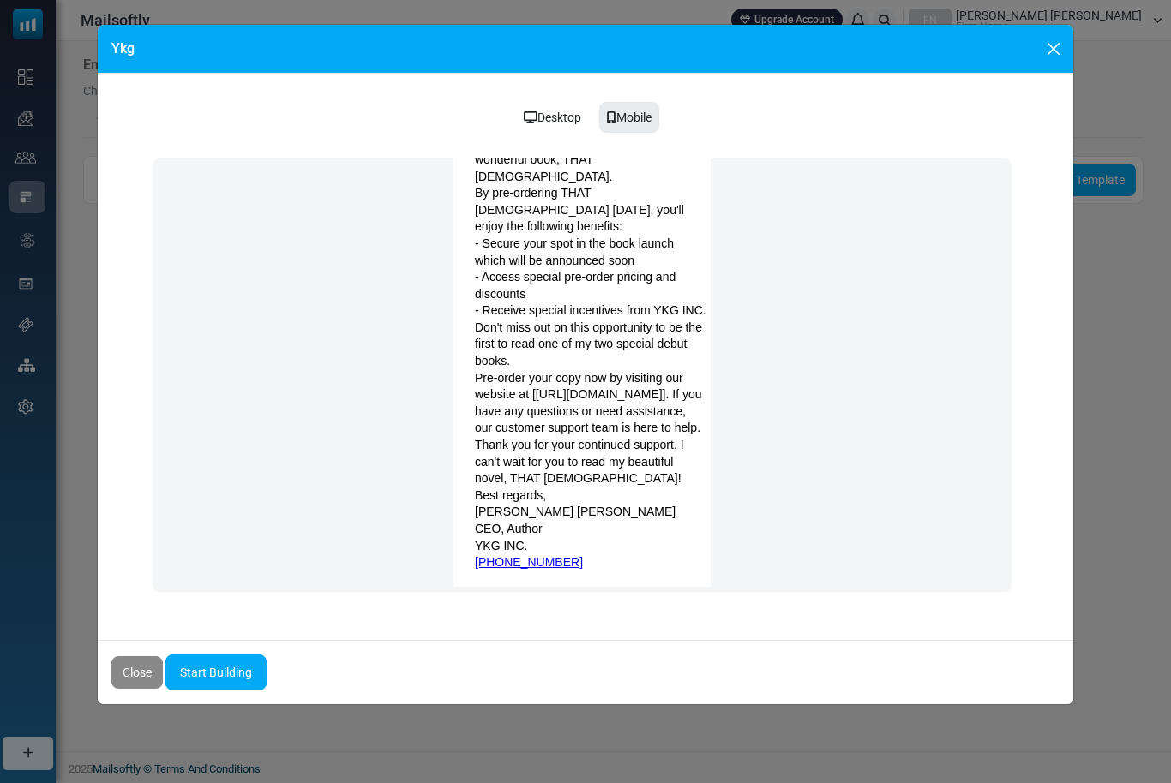
scroll to position [272, 0]
click at [547, 118] on div "Desktop" at bounding box center [553, 117] width 80 height 33
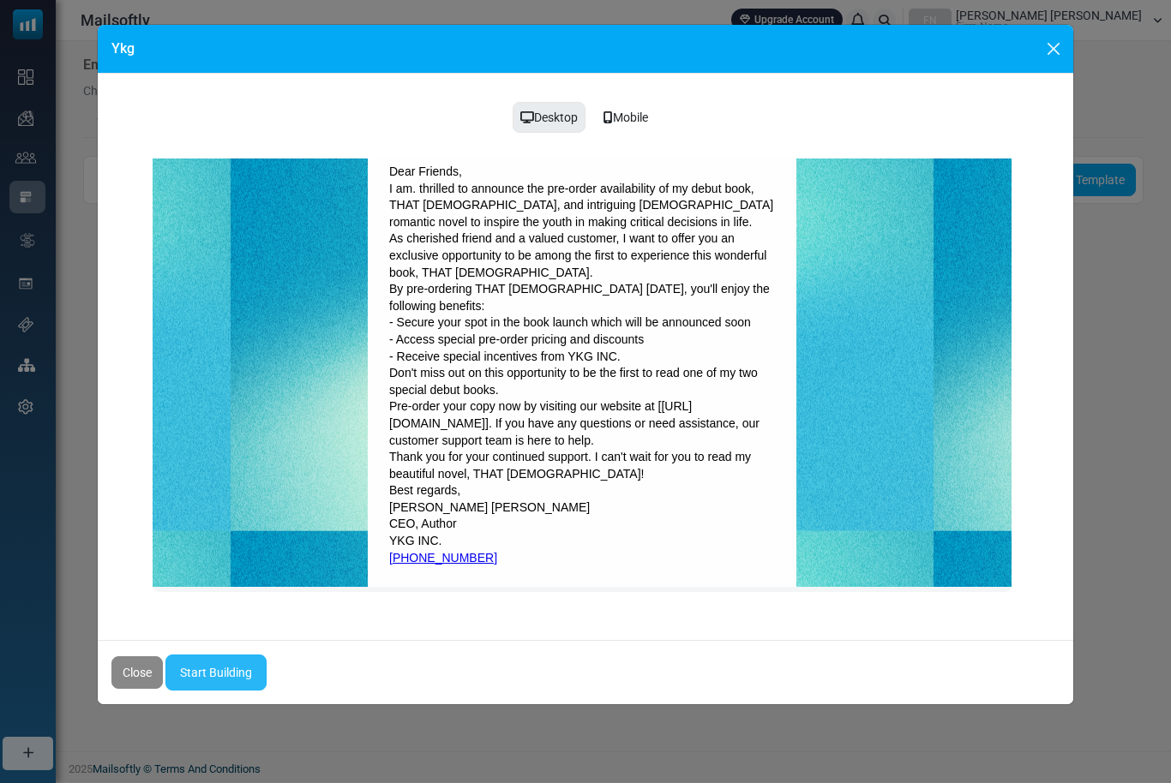
click at [219, 673] on link "Start Building" at bounding box center [215, 673] width 101 height 36
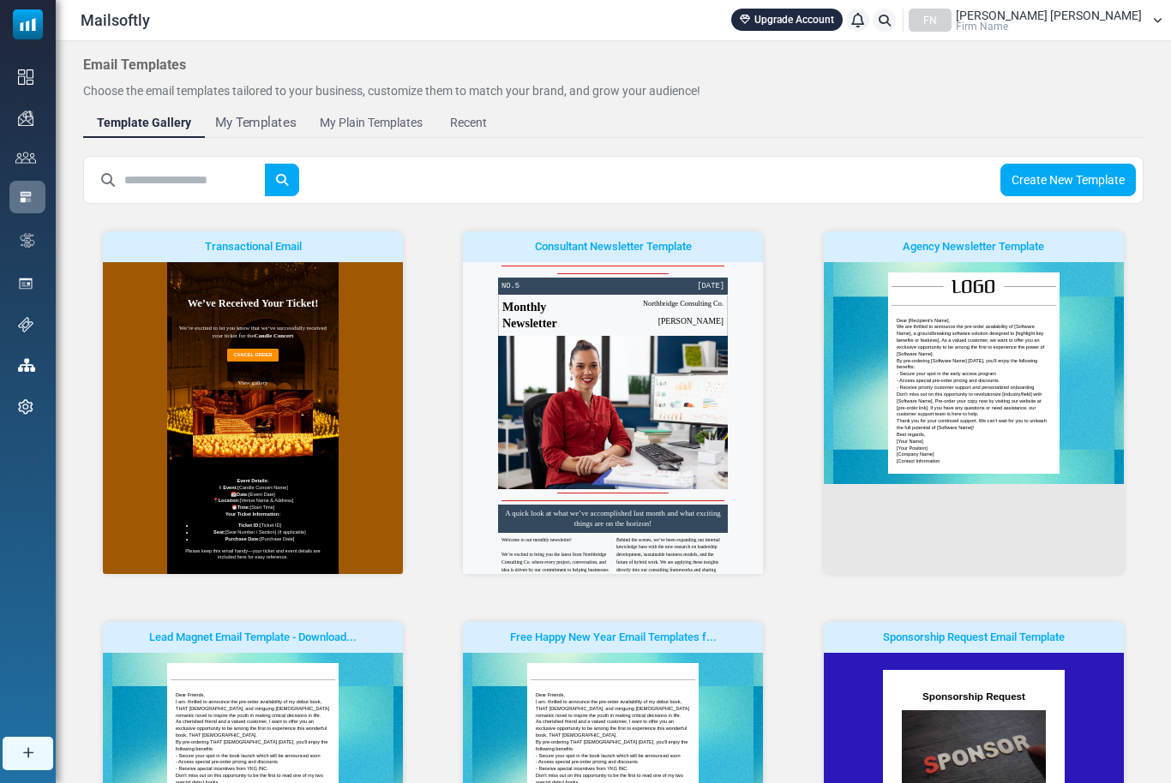
click at [258, 124] on div "My Templates" at bounding box center [255, 123] width 81 height 20
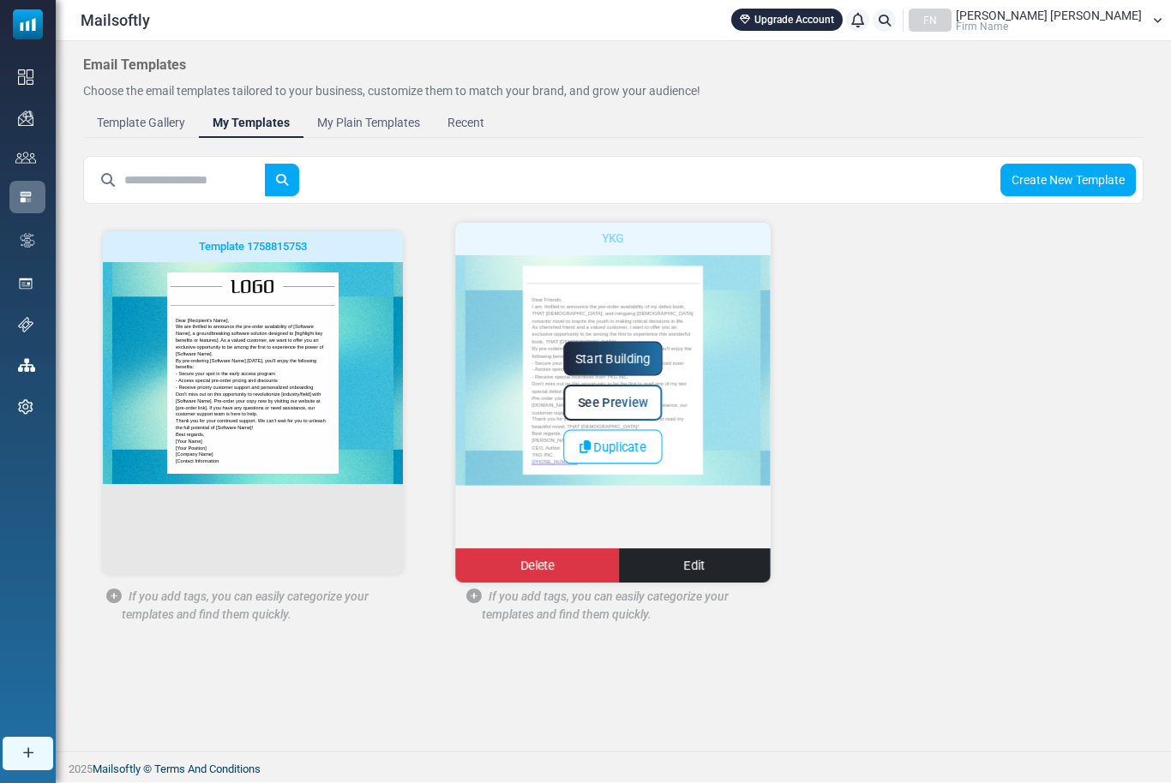
click at [649, 364] on link "Start Building" at bounding box center [613, 359] width 99 height 34
